Goal: Task Accomplishment & Management: Complete application form

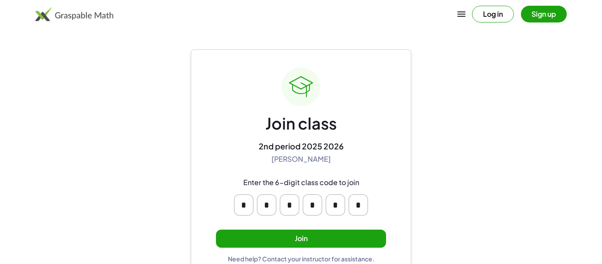
scroll to position [17, 0]
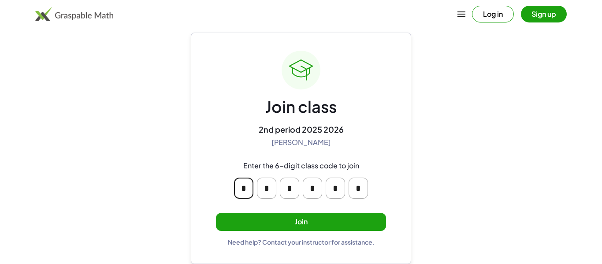
click at [362, 189] on input "*" at bounding box center [358, 188] width 19 height 21
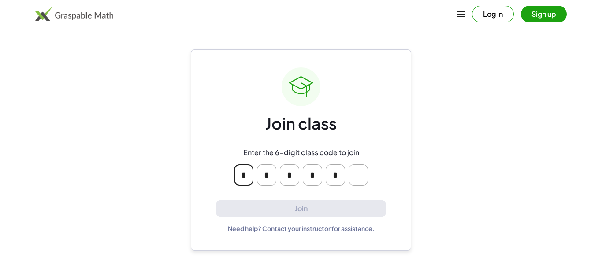
type input "*"
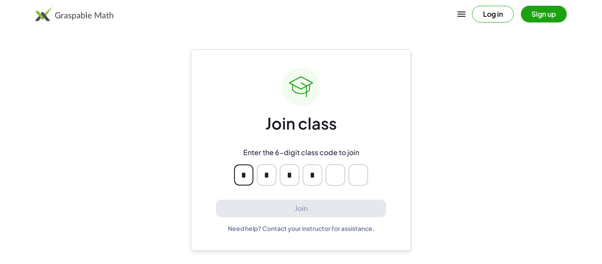
type input "*"
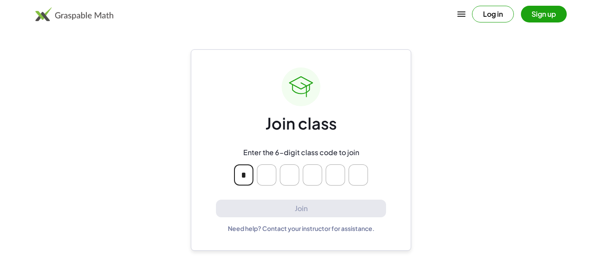
type input "*"
